Goal: Task Accomplishment & Management: Manage account settings

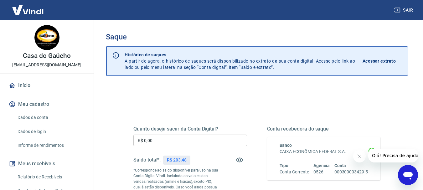
click at [175, 143] on input "R$ 0,00" at bounding box center [190, 141] width 114 height 12
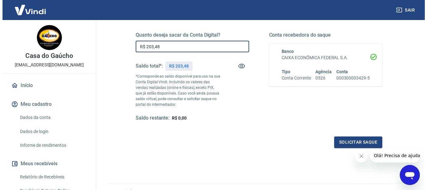
scroll to position [125, 0]
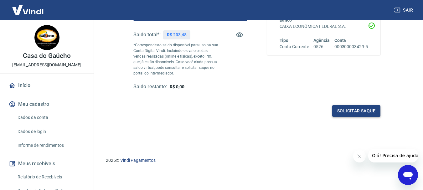
type input "R$ 203,48"
click at [361, 109] on button "Solicitar saque" at bounding box center [356, 111] width 48 height 12
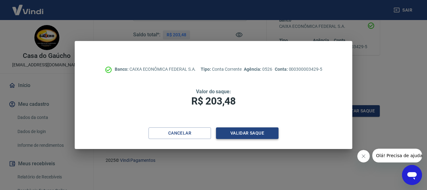
click at [248, 135] on button "Validar saque" at bounding box center [247, 133] width 63 height 12
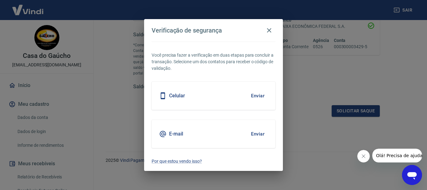
click at [253, 133] on button "Enviar" at bounding box center [258, 133] width 20 height 13
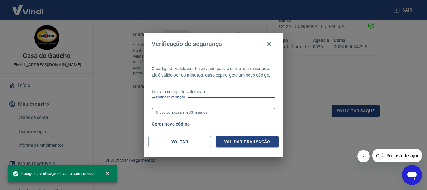
click at [216, 99] on input "Código de validação" at bounding box center [214, 104] width 124 height 12
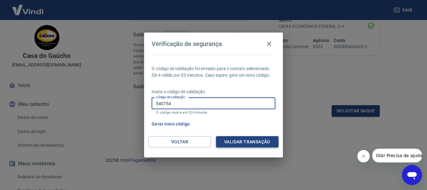
type input "540754"
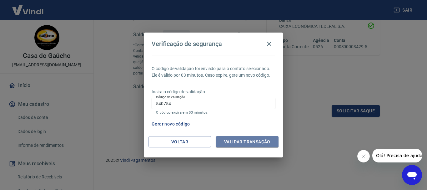
click at [268, 142] on button "Validar transação" at bounding box center [247, 142] width 63 height 12
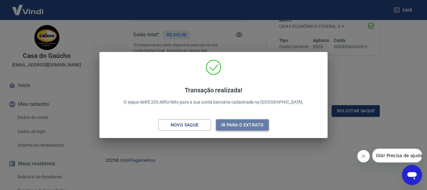
click at [255, 126] on button "Ir para o extrato" at bounding box center [242, 125] width 53 height 12
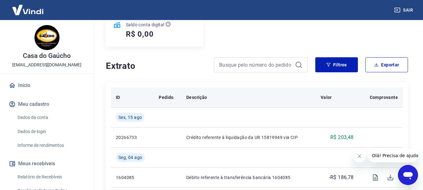
scroll to position [56, 0]
